Goal: Task Accomplishment & Management: Manage account settings

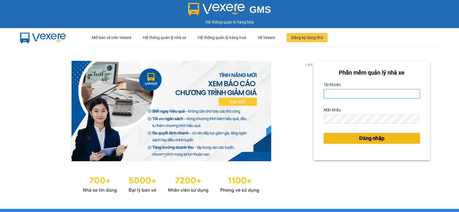
type input "pvgodau.dongphuoc"
click at [390, 140] on button "Đăng nhập" at bounding box center [371, 138] width 96 height 11
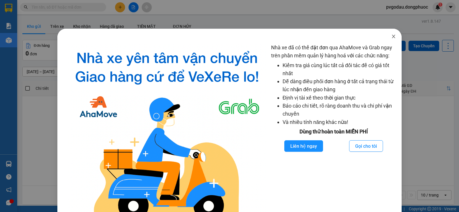
click at [391, 38] on icon "close" at bounding box center [393, 36] width 5 height 5
